Goal: Task Accomplishment & Management: Complete application form

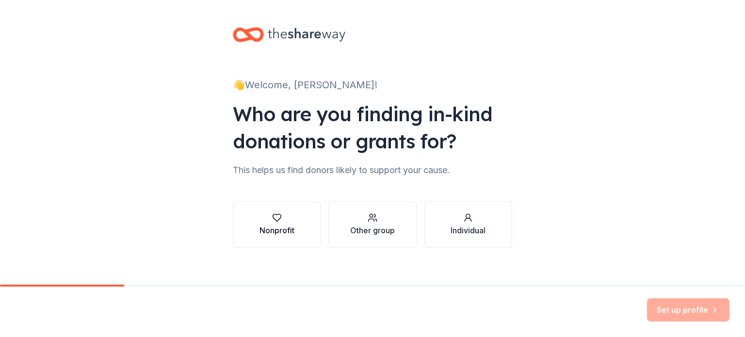
click at [272, 226] on div "Nonprofit" at bounding box center [277, 231] width 35 height 12
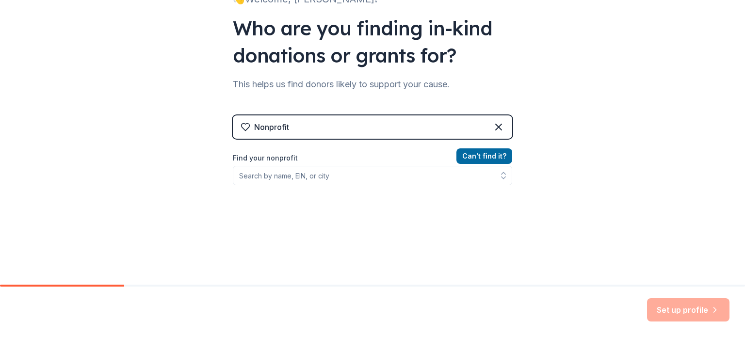
scroll to position [97, 0]
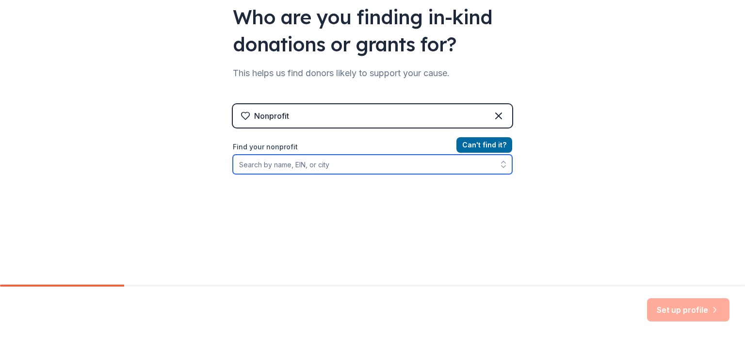
click at [502, 166] on icon "button" at bounding box center [504, 167] width 4 height 2
click at [373, 169] on input "Find your nonprofit" at bounding box center [372, 164] width 279 height 19
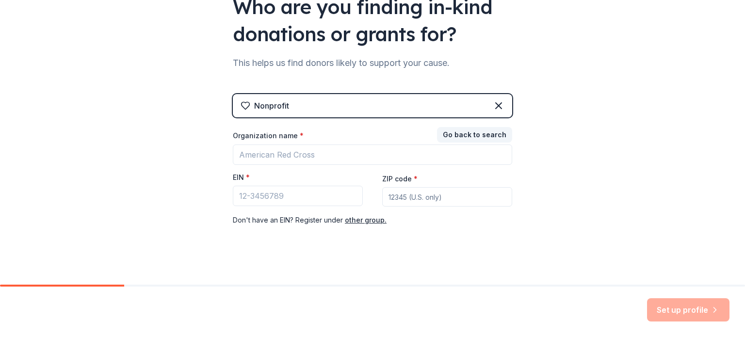
scroll to position [114, 0]
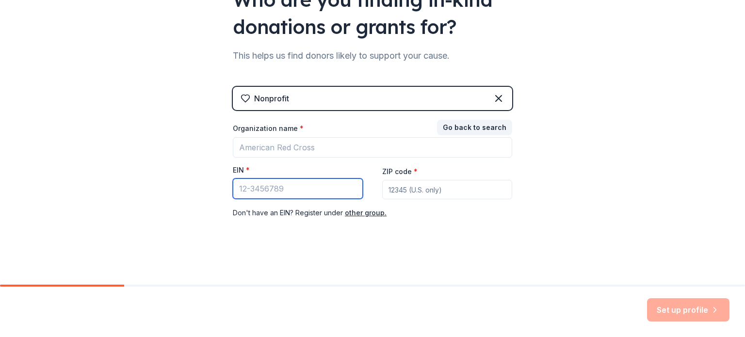
click at [284, 188] on input "EIN *" at bounding box center [298, 189] width 130 height 20
drag, startPoint x: 284, startPoint y: 188, endPoint x: 180, endPoint y: 124, distance: 122.0
click at [180, 124] on div "👋 Welcome, Cindi! Who are you finding in-kind donations or grants for? This hel…" at bounding box center [372, 85] width 745 height 399
click at [279, 188] on input "EIN *" at bounding box center [298, 189] width 130 height 20
paste input "[US_EMPLOYER_IDENTIFICATION_NUMBER]"
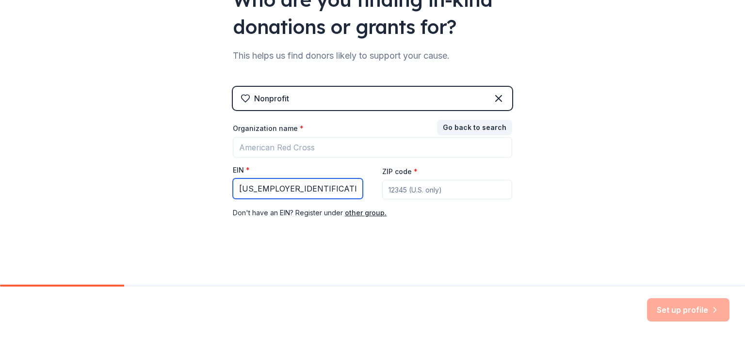
type input "[US_EMPLOYER_IDENTIFICATION_NUMBER]"
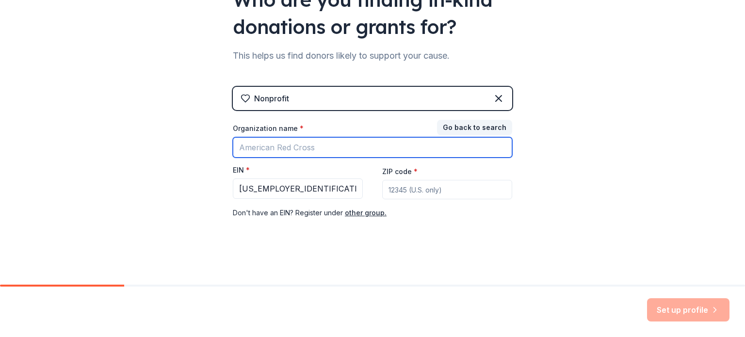
click at [313, 152] on input "Organization name *" at bounding box center [372, 147] width 279 height 20
type input "[PERSON_NAME] PTA"
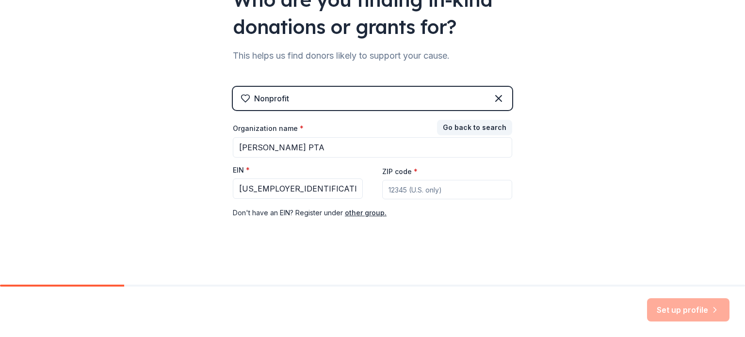
click at [400, 188] on input "ZIP code *" at bounding box center [447, 189] width 130 height 19
type input "27560"
click at [697, 312] on button "Set up profile" at bounding box center [688, 309] width 82 height 23
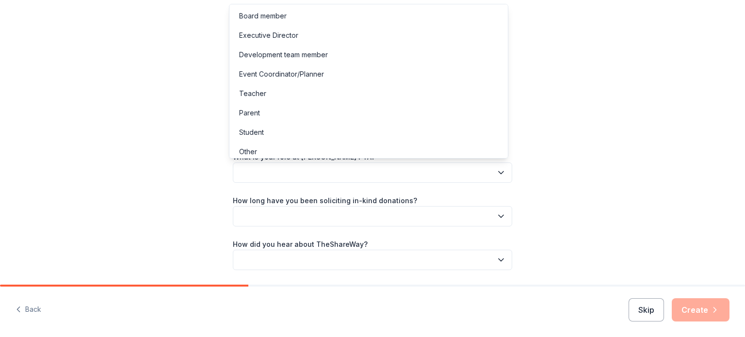
click at [390, 174] on button "button" at bounding box center [372, 173] width 279 height 20
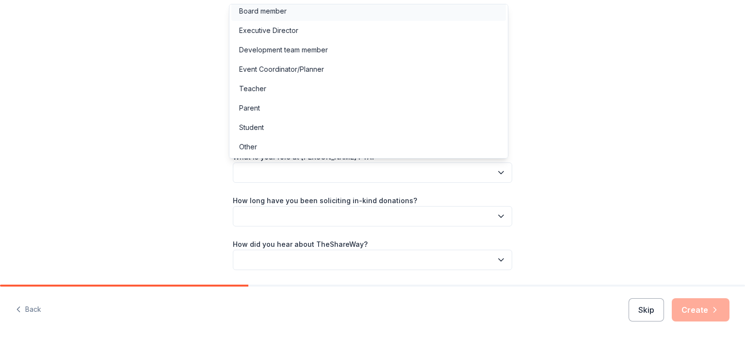
scroll to position [2, 0]
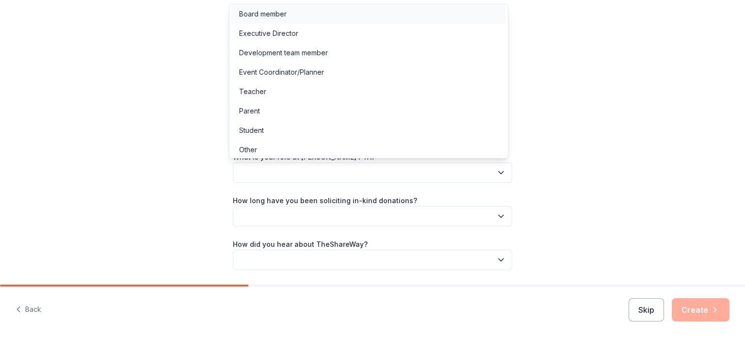
click at [271, 9] on div "Board member" at bounding box center [263, 14] width 48 height 12
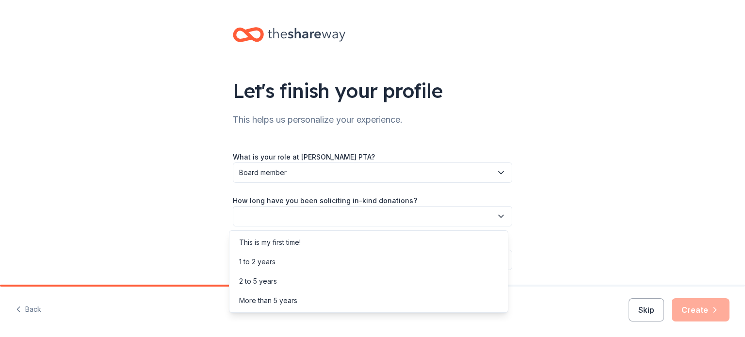
click at [413, 214] on button "button" at bounding box center [372, 216] width 279 height 20
click at [260, 281] on div "2 to 5 years" at bounding box center [258, 282] width 38 height 12
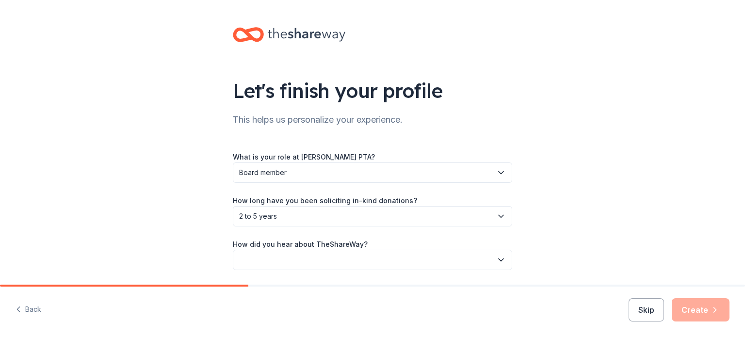
click at [411, 258] on button "button" at bounding box center [372, 260] width 279 height 20
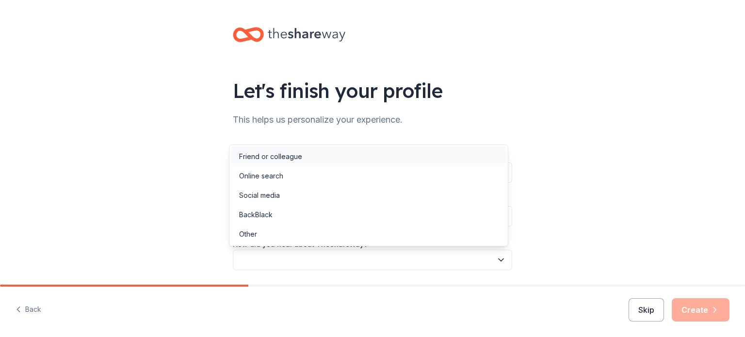
click at [277, 157] on div "Friend or colleague" at bounding box center [270, 157] width 63 height 12
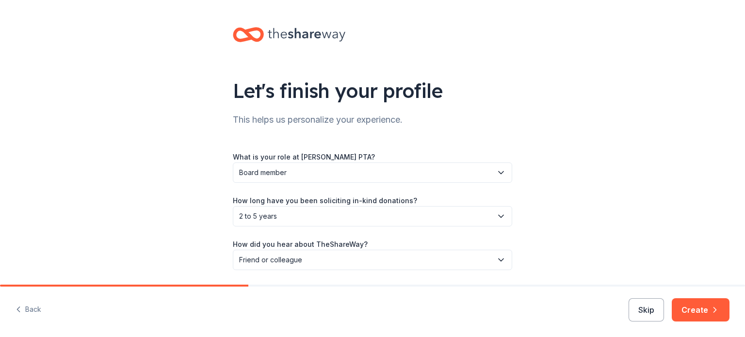
click at [644, 209] on div "Let's finish your profile This helps us personalize your experience. What is yo…" at bounding box center [372, 158] width 745 height 317
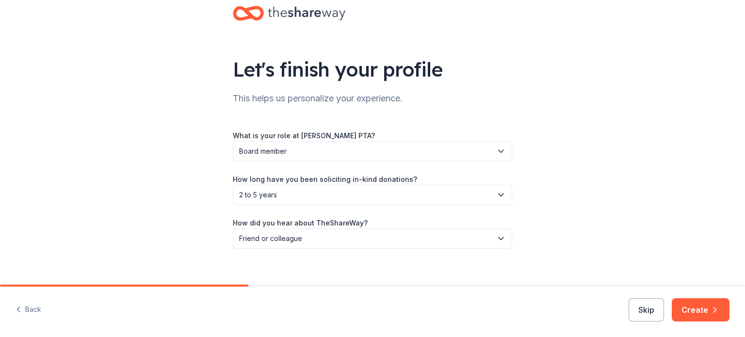
scroll to position [32, 0]
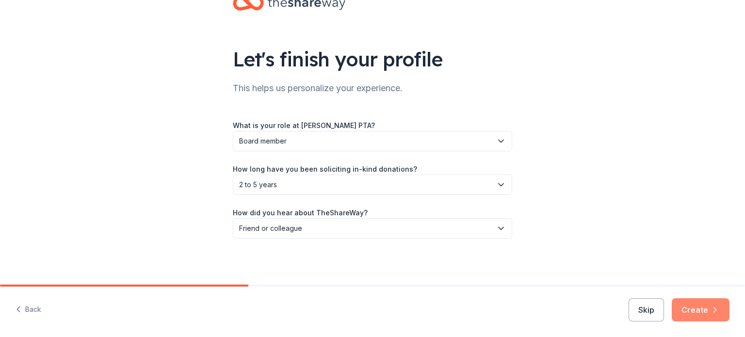
click at [711, 311] on icon "button" at bounding box center [715, 310] width 10 height 10
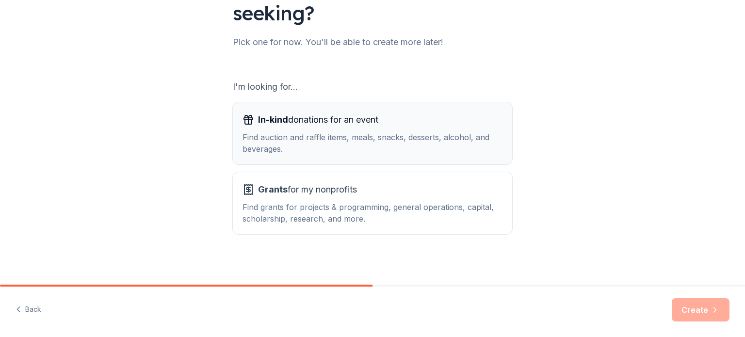
scroll to position [107, 0]
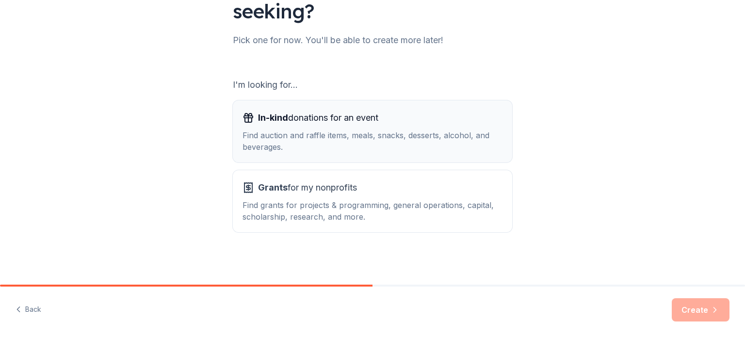
click at [324, 125] on span "In-kind donations for an event" at bounding box center [318, 118] width 120 height 16
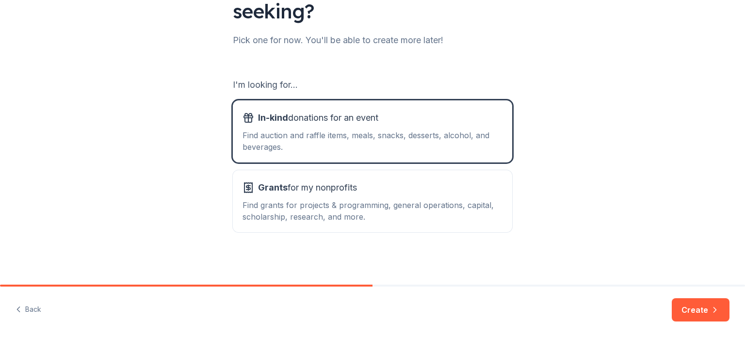
drag, startPoint x: 696, startPoint y: 307, endPoint x: 699, endPoint y: 300, distance: 7.7
click at [697, 305] on button "Create" at bounding box center [701, 309] width 58 height 23
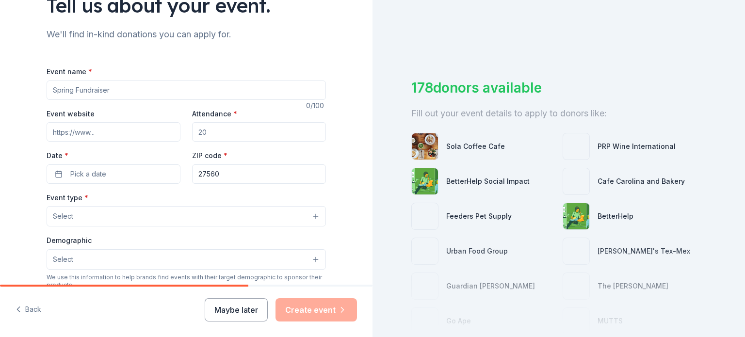
scroll to position [97, 0]
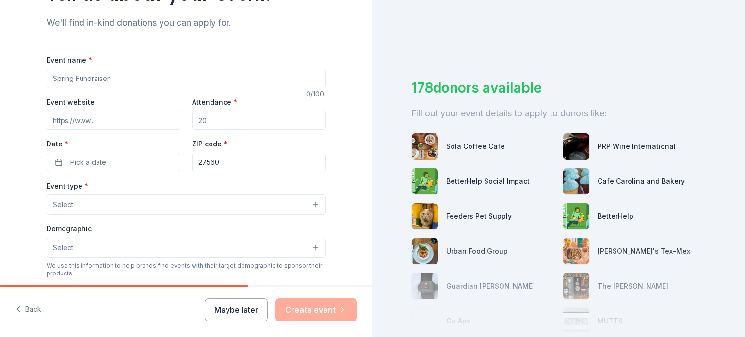
click at [149, 79] on input "Event name *" at bounding box center [186, 78] width 279 height 19
type input "Auction"
click at [241, 126] on input "Attendance *" at bounding box center [259, 120] width 134 height 19
type input "250"
click at [119, 157] on button "Pick a date" at bounding box center [114, 162] width 134 height 19
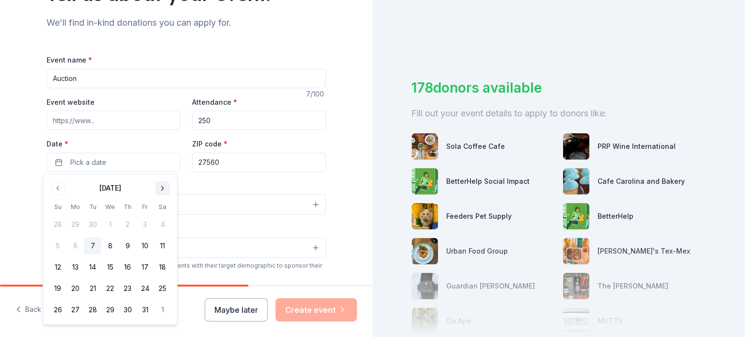
click at [162, 190] on button "Go to next month" at bounding box center [163, 188] width 14 height 14
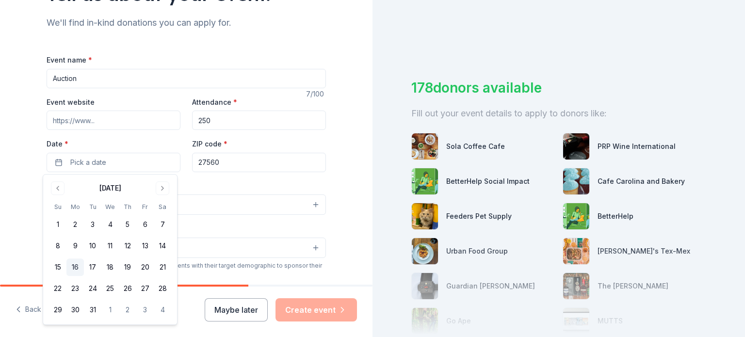
click at [74, 263] on button "16" at bounding box center [74, 267] width 17 height 17
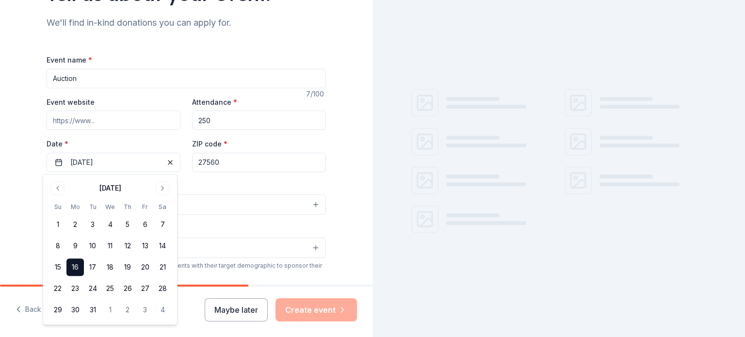
click at [266, 159] on input "27560" at bounding box center [259, 162] width 134 height 19
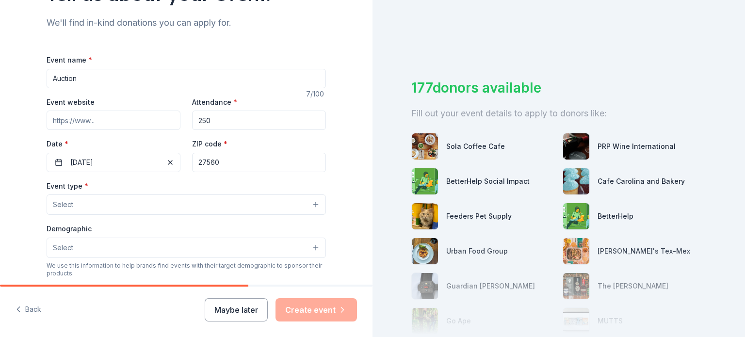
click at [137, 207] on button "Select" at bounding box center [186, 205] width 279 height 20
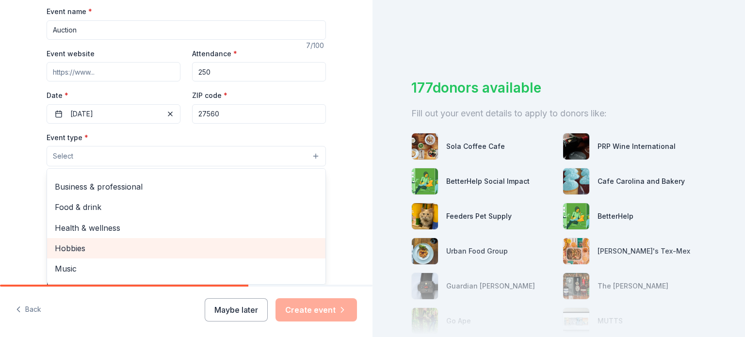
scroll to position [0, 0]
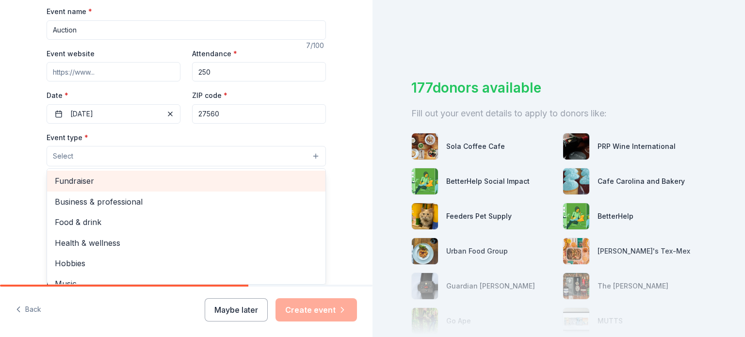
click at [87, 179] on span "Fundraiser" at bounding box center [186, 181] width 263 height 13
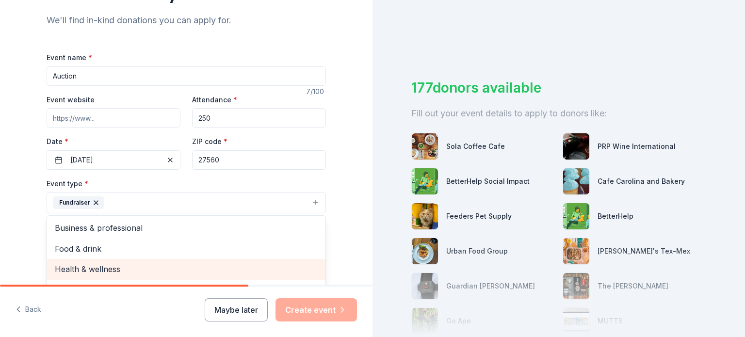
scroll to position [49, 0]
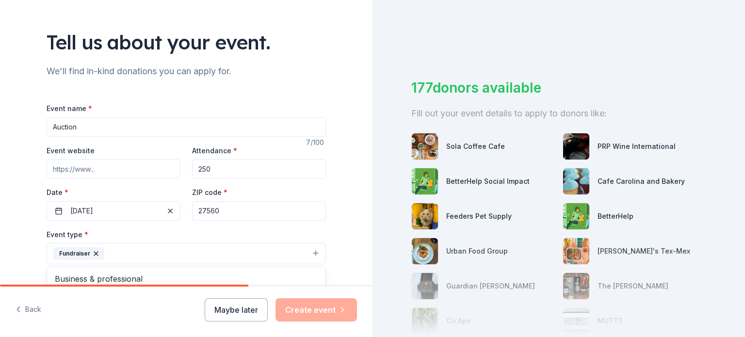
click at [336, 233] on div "Tell us about your event. We'll find in-kind donations you can apply for. Event…" at bounding box center [186, 274] width 310 height 647
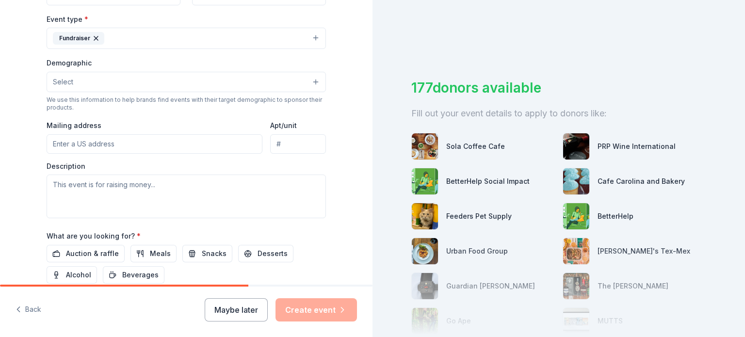
scroll to position [361, 0]
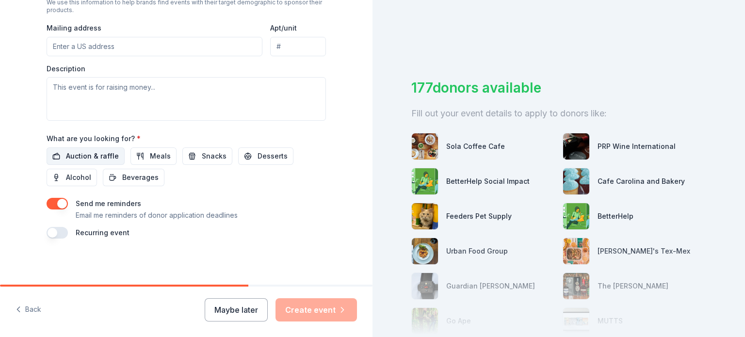
click at [87, 153] on span "Auction & raffle" at bounding box center [92, 156] width 53 height 12
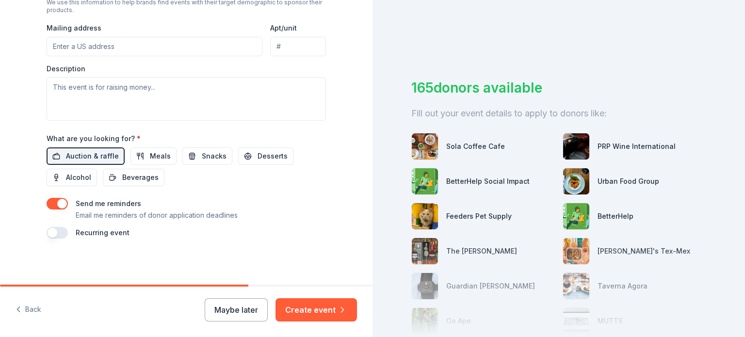
click at [56, 203] on button "button" at bounding box center [57, 204] width 21 height 12
click at [323, 309] on button "Create event" at bounding box center [316, 309] width 81 height 23
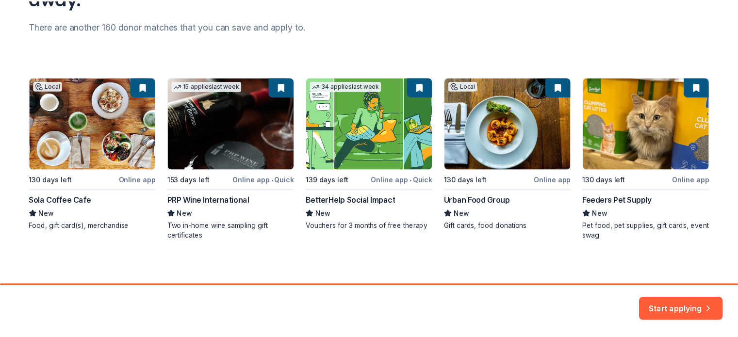
scroll to position [123, 0]
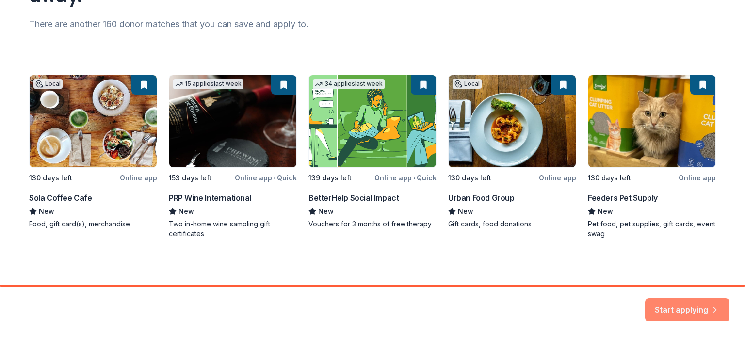
click at [714, 309] on icon "button" at bounding box center [715, 304] width 10 height 10
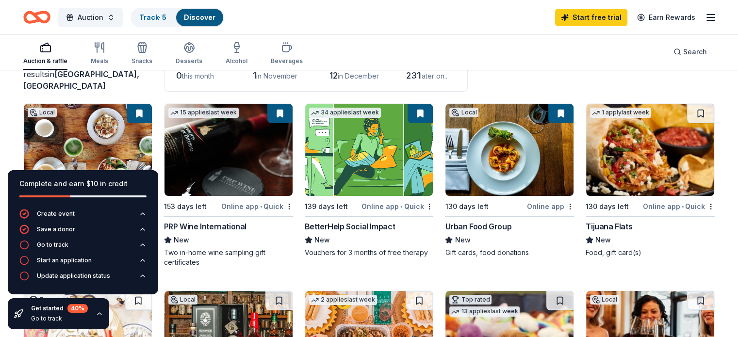
scroll to position [97, 0]
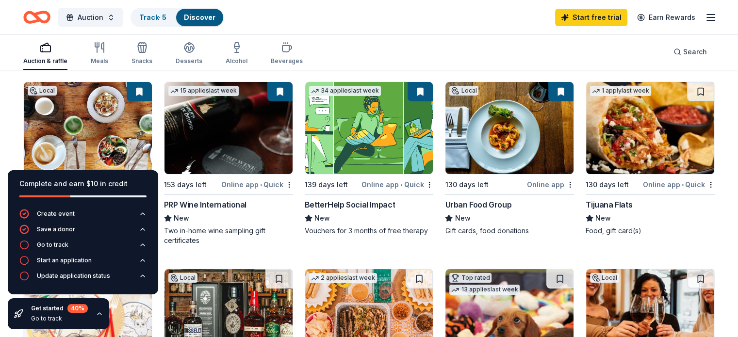
click at [404, 35] on div "Auction & raffle Meals Snacks Desserts Alcohol Beverages Search" at bounding box center [368, 52] width 691 height 36
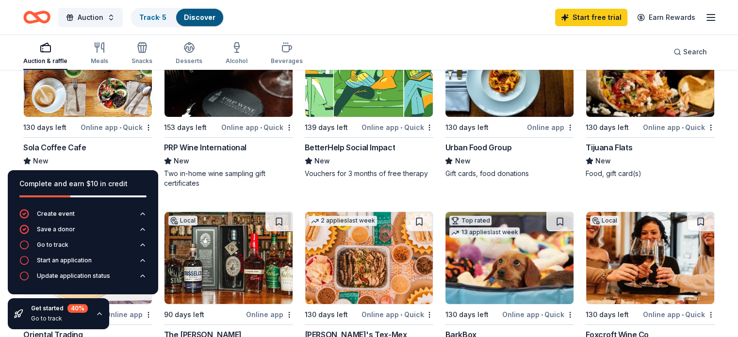
scroll to position [194, 0]
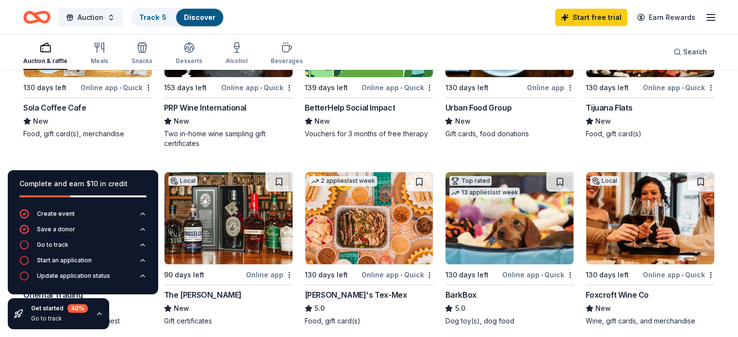
click at [98, 314] on icon "button" at bounding box center [100, 314] width 4 height 2
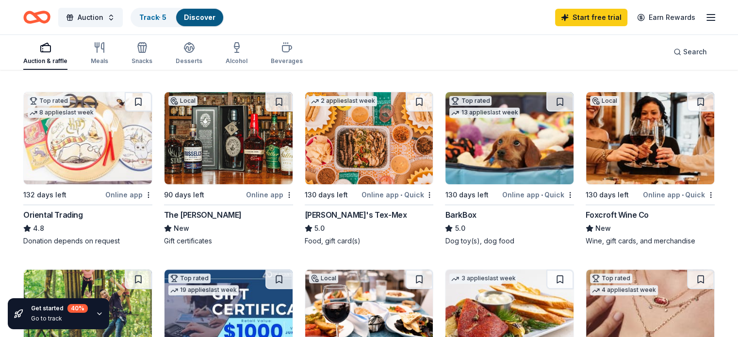
scroll to position [291, 0]
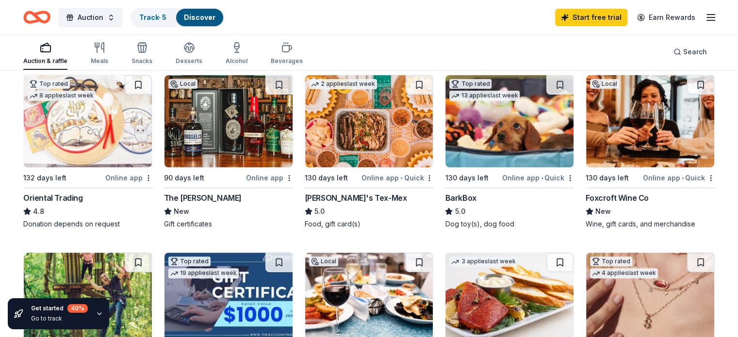
click at [213, 197] on div "The Crunkleton" at bounding box center [203, 198] width 78 height 12
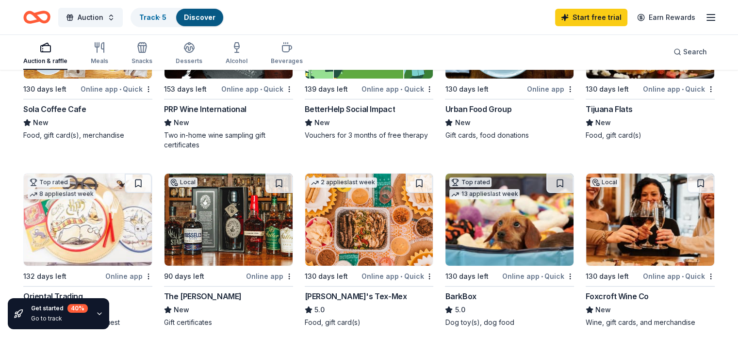
scroll to position [194, 0]
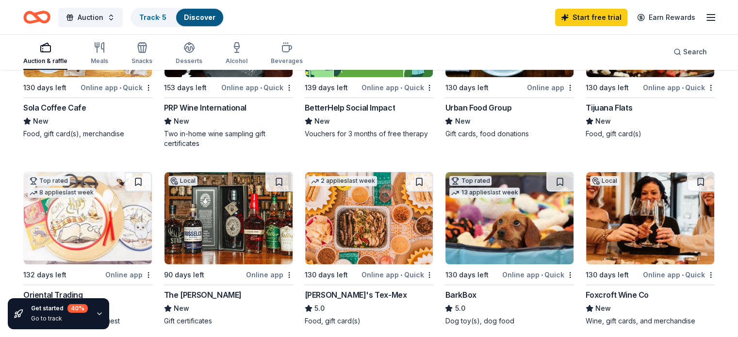
click at [507, 81] on div "130 days left" at bounding box center [485, 87] width 80 height 12
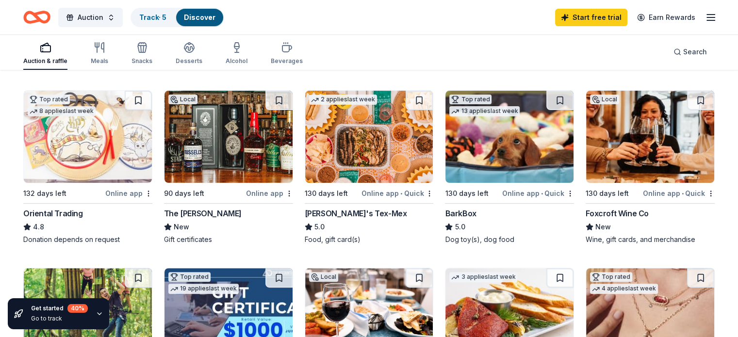
scroll to position [291, 0]
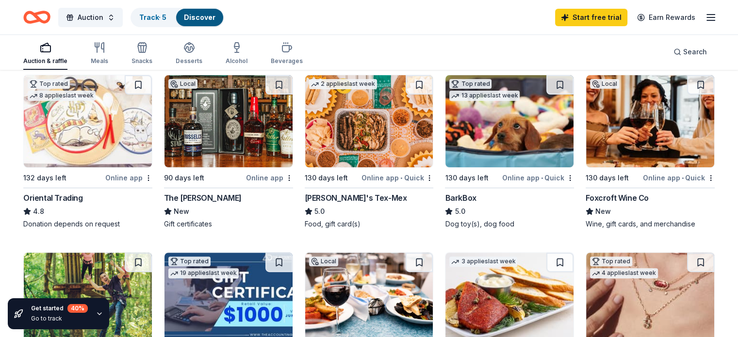
click at [461, 170] on div "Top rated 13 applies last week 130 days left Online app • Quick BarkBox 5.0 Dog…" at bounding box center [509, 152] width 129 height 154
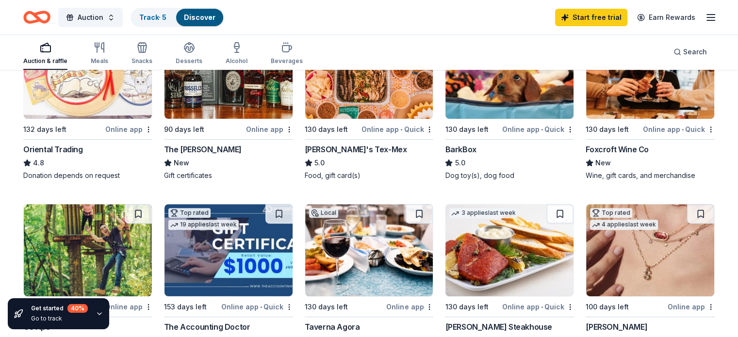
click at [597, 147] on div "Foxcroft Wine Co" at bounding box center [617, 150] width 63 height 12
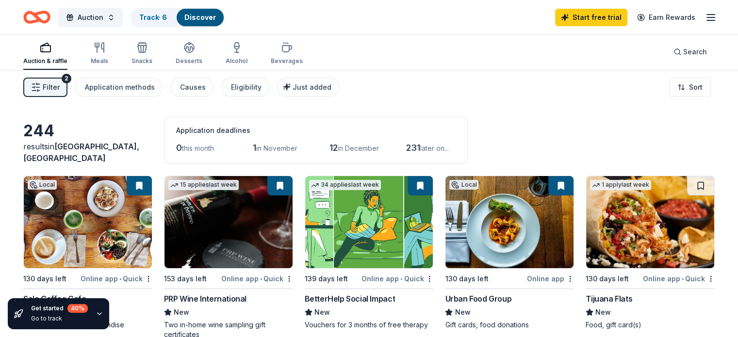
scroll to position [0, 0]
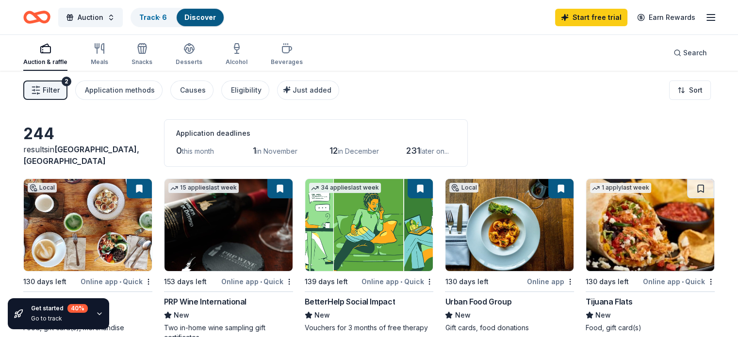
click at [273, 153] on span "in November" at bounding box center [276, 151] width 41 height 8
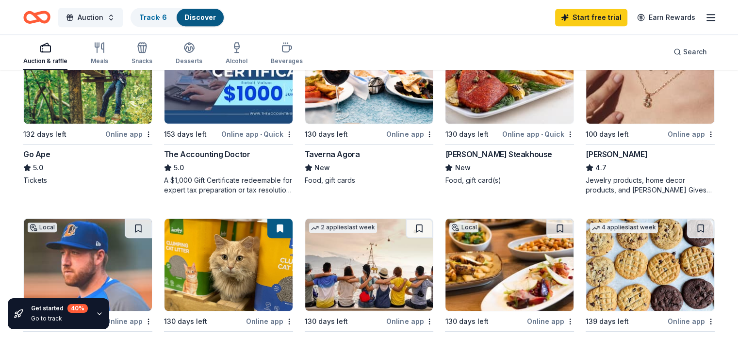
scroll to position [534, 0]
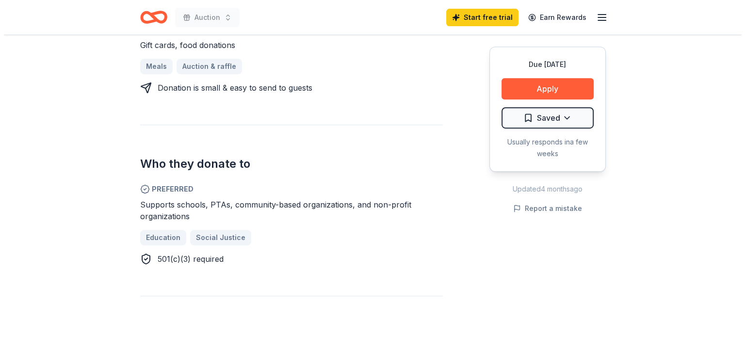
scroll to position [437, 0]
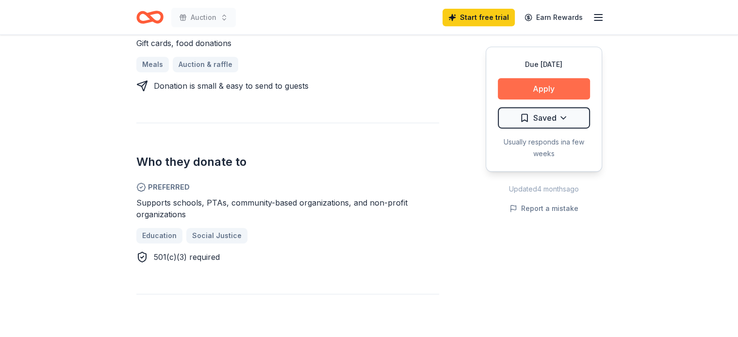
click at [563, 87] on button "Apply" at bounding box center [544, 88] width 92 height 21
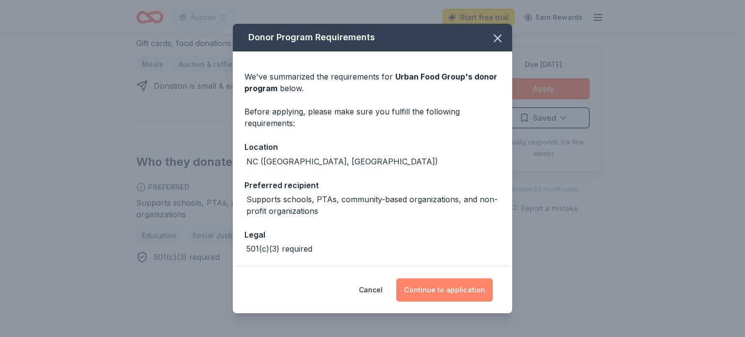
click at [464, 281] on button "Continue to application" at bounding box center [444, 289] width 97 height 23
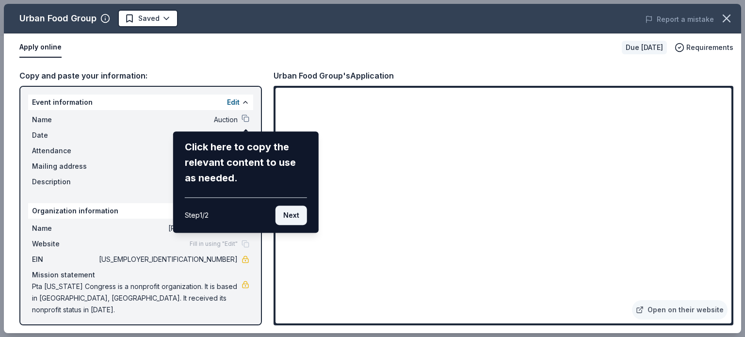
click at [293, 221] on button "Next" at bounding box center [292, 215] width 32 height 19
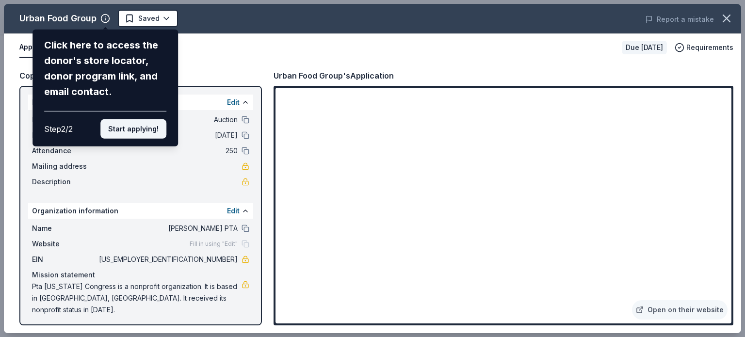
click at [142, 130] on button "Start applying!" at bounding box center [133, 128] width 66 height 19
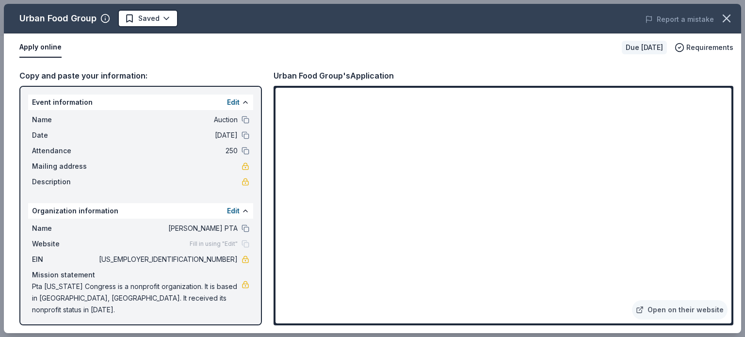
drag, startPoint x: 291, startPoint y: 195, endPoint x: 228, endPoint y: 262, distance: 91.6
click at [228, 262] on span "[US_EMPLOYER_IDENTIFICATION_NUMBER]" at bounding box center [167, 260] width 141 height 12
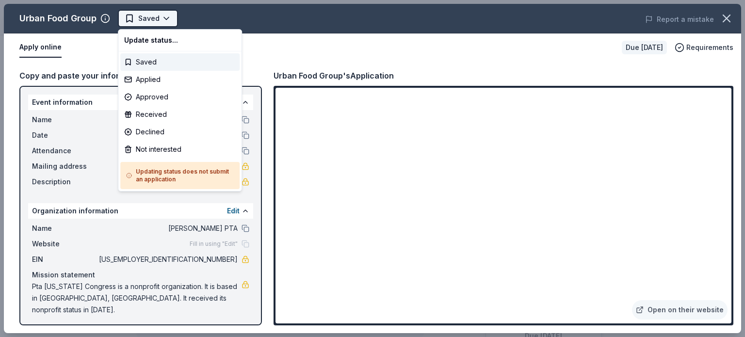
click at [165, 13] on html "Auction Saved Apply Due in 130 days Share Urban Food Group New Share Donating i…" at bounding box center [372, 168] width 745 height 337
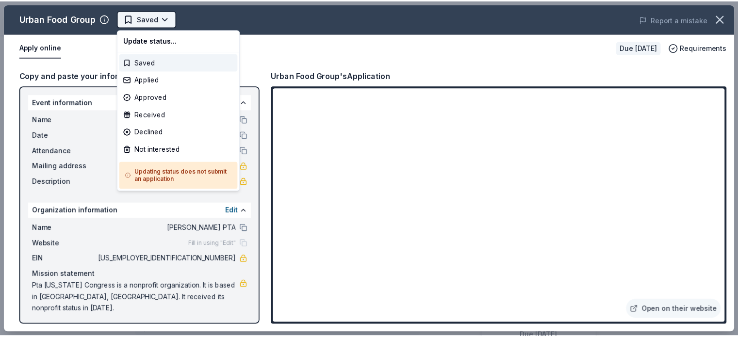
scroll to position [0, 0]
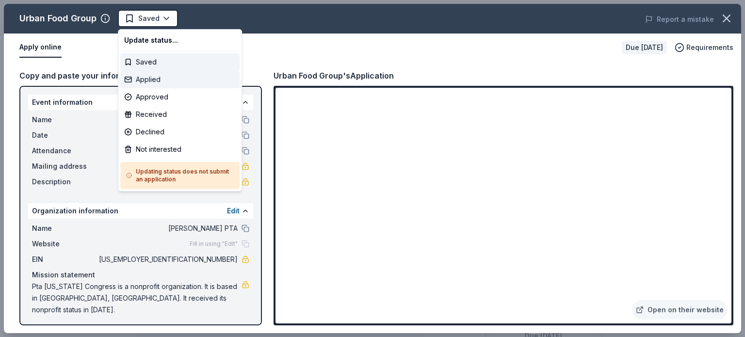
click at [142, 77] on div "Applied" at bounding box center [179, 79] width 119 height 17
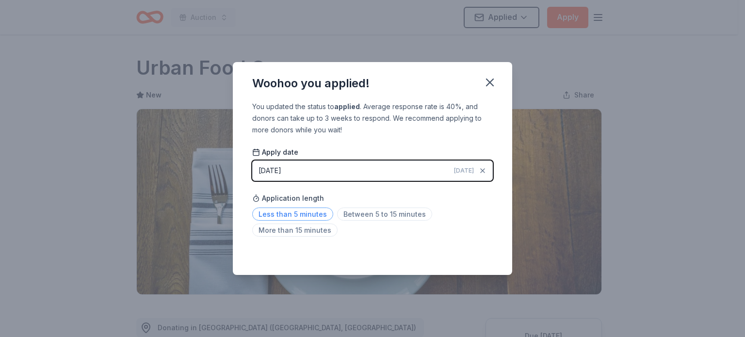
click at [286, 211] on span "Less than 5 minutes" at bounding box center [292, 214] width 81 height 13
click at [488, 85] on icon "button" at bounding box center [490, 83] width 14 height 14
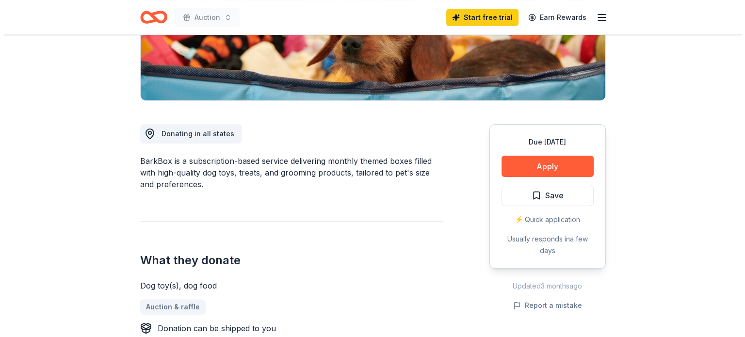
scroll to position [146, 0]
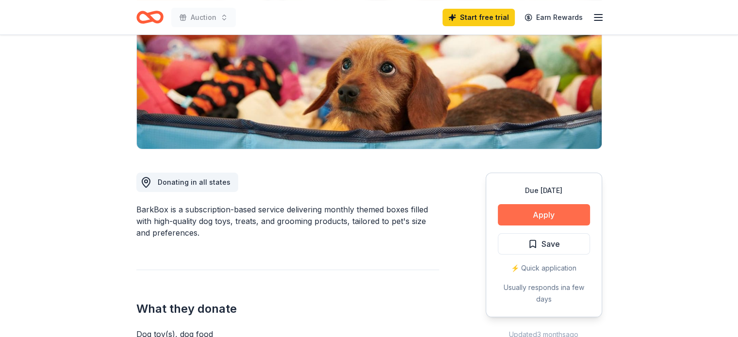
click at [560, 210] on button "Apply" at bounding box center [544, 214] width 92 height 21
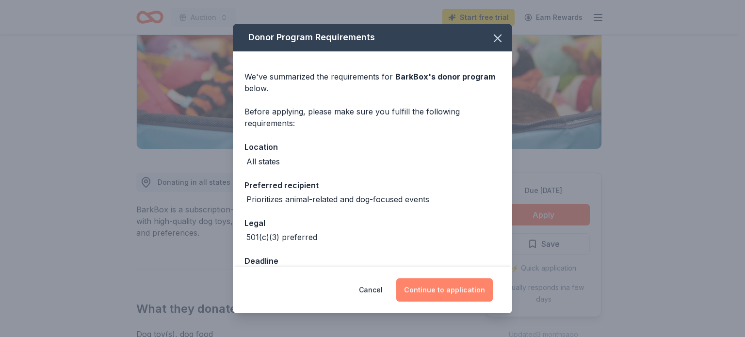
click at [456, 291] on button "Continue to application" at bounding box center [444, 289] width 97 height 23
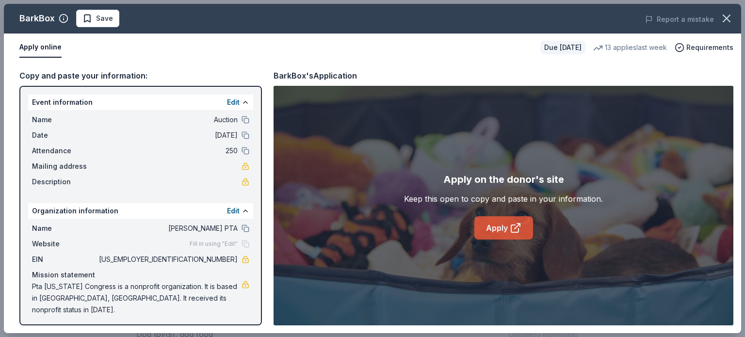
click at [501, 234] on link "Apply" at bounding box center [503, 227] width 59 height 23
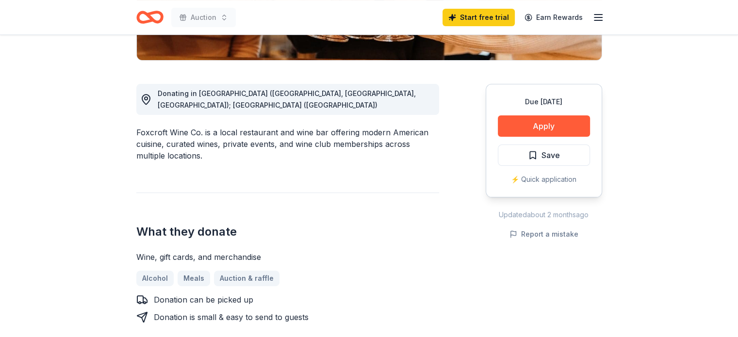
scroll to position [243, 0]
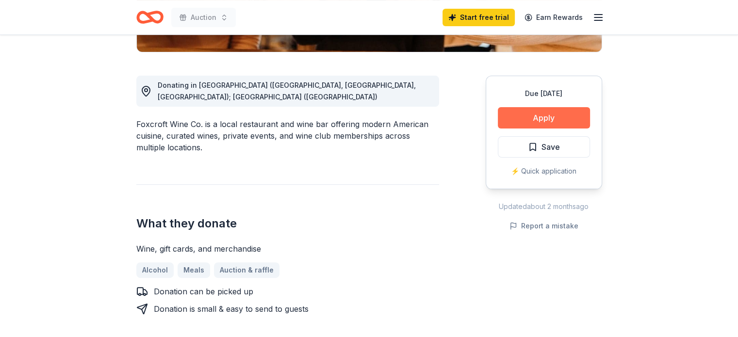
click at [549, 112] on button "Apply" at bounding box center [544, 117] width 92 height 21
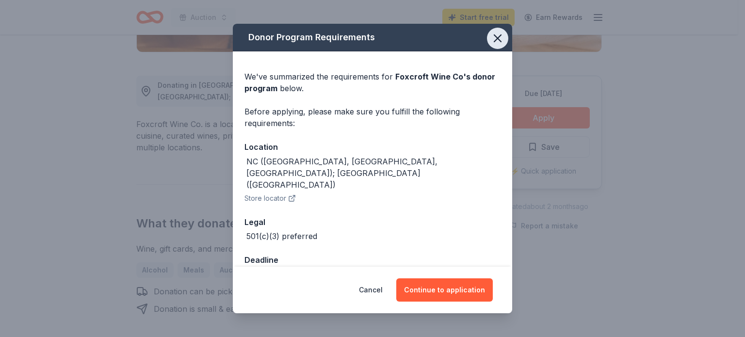
click at [491, 35] on icon "button" at bounding box center [498, 39] width 14 height 14
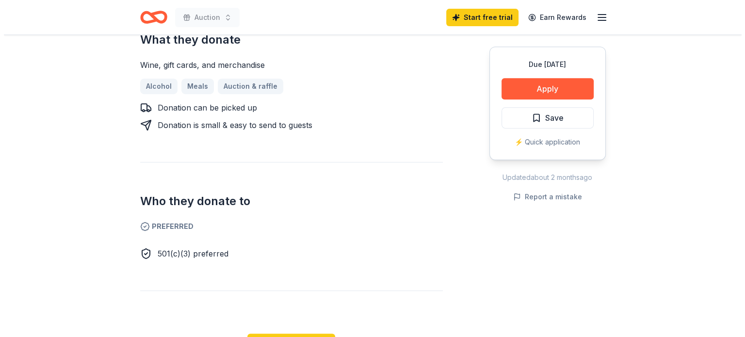
scroll to position [437, 0]
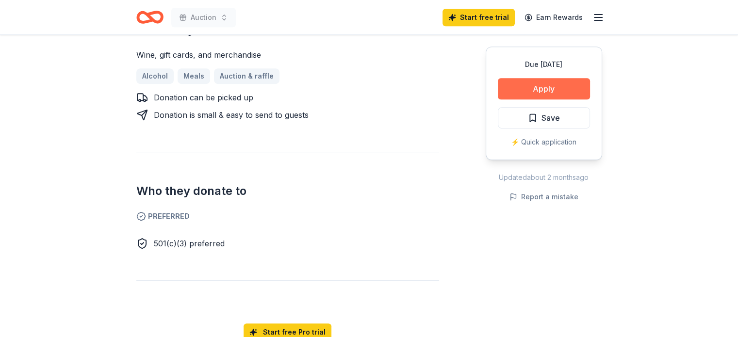
click at [574, 85] on button "Apply" at bounding box center [544, 88] width 92 height 21
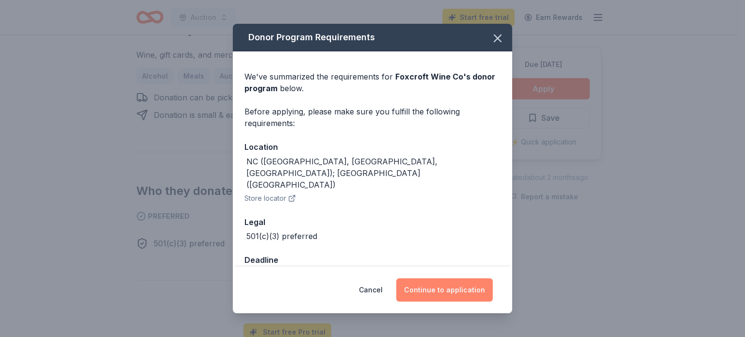
click at [452, 288] on button "Continue to application" at bounding box center [444, 289] width 97 height 23
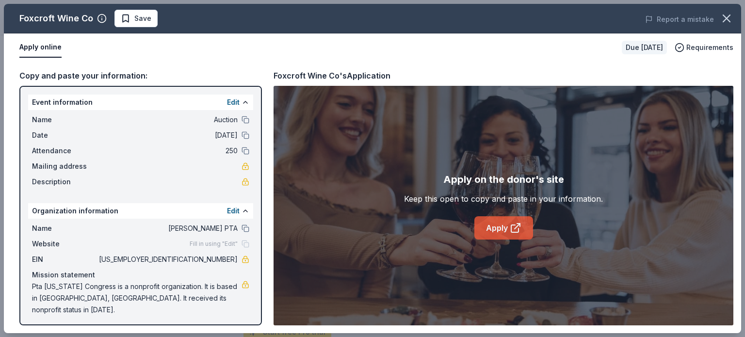
click at [512, 228] on icon at bounding box center [516, 228] width 12 height 12
click at [135, 17] on span "Save" at bounding box center [142, 19] width 17 height 12
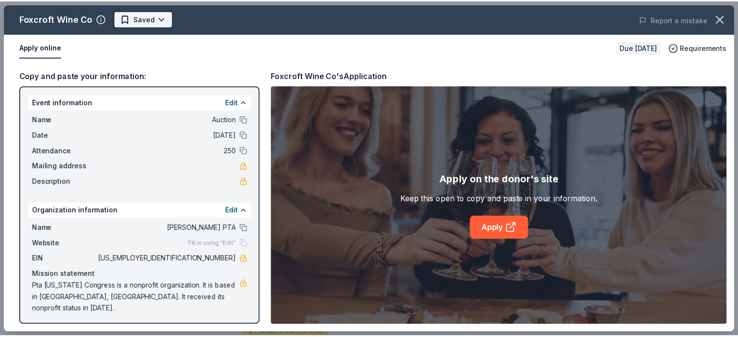
scroll to position [0, 0]
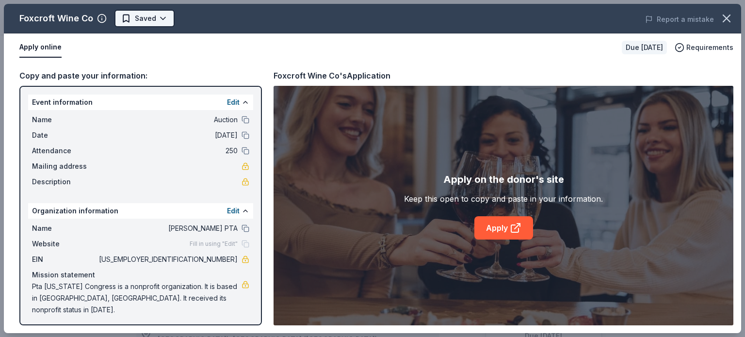
click at [157, 16] on html "Auction Start free trial Earn Rewards Due [DATE] Share Foxcroft Wine Co New Sha…" at bounding box center [372, 168] width 745 height 337
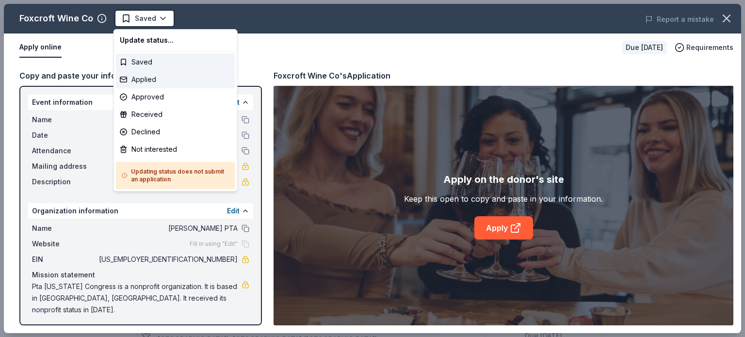
click at [141, 79] on div "Applied" at bounding box center [175, 79] width 119 height 17
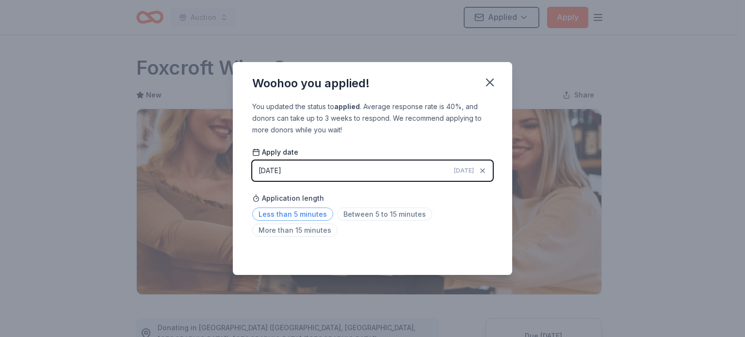
click at [303, 215] on span "Less than 5 minutes" at bounding box center [292, 214] width 81 height 13
click at [490, 79] on icon "button" at bounding box center [490, 83] width 14 height 14
